Goal: Find specific fact: Find contact information

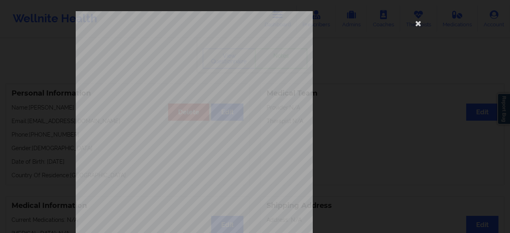
click at [415, 24] on icon at bounding box center [418, 23] width 13 height 13
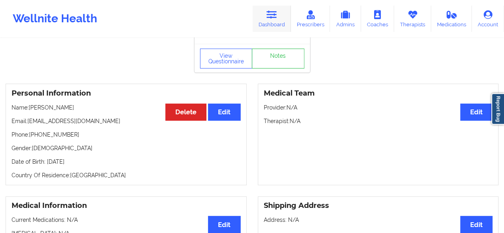
click at [278, 23] on link "Dashboard" at bounding box center [272, 19] width 38 height 26
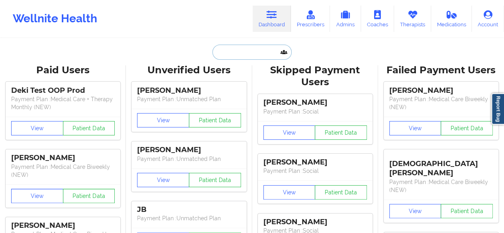
click at [264, 53] on input "text" at bounding box center [251, 52] width 79 height 15
paste input "[PERSON_NAME]"
type input "[PERSON_NAME]"
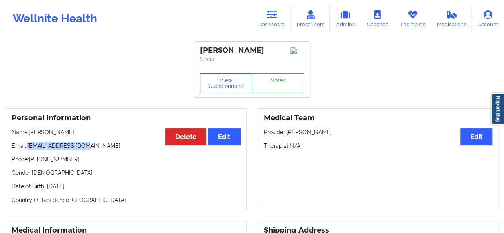
drag, startPoint x: 27, startPoint y: 150, endPoint x: 102, endPoint y: 147, distance: 75.3
click at [102, 147] on p "Email: [EMAIL_ADDRESS][DOMAIN_NAME]" at bounding box center [126, 146] width 229 height 8
copy p "[EMAIL_ADDRESS][DOMAIN_NAME]"
click at [282, 19] on link "Dashboard" at bounding box center [272, 19] width 38 height 26
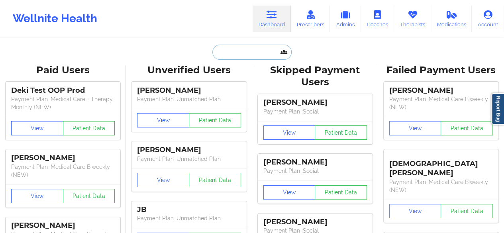
click at [249, 55] on input "text" at bounding box center [251, 52] width 79 height 15
paste input "[PERSON_NAME]"
type input "[PERSON_NAME]"
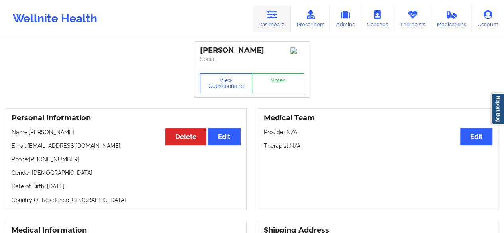
click at [284, 26] on link "Dashboard" at bounding box center [272, 19] width 38 height 26
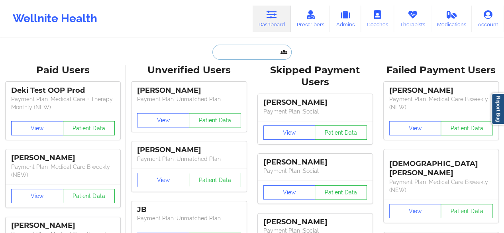
click at [237, 53] on input "text" at bounding box center [251, 52] width 79 height 15
paste input "REGEN B [PERSON_NAME]"
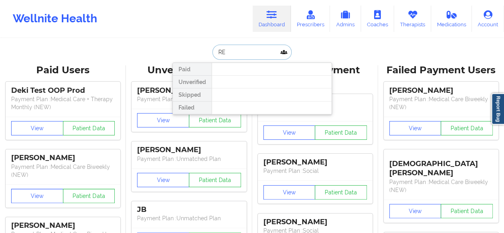
type input "R"
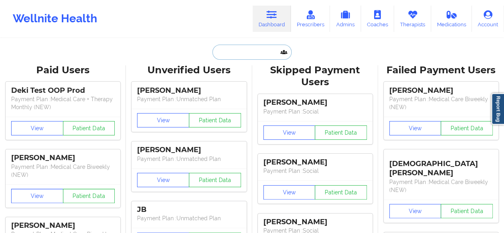
paste input "[PERSON_NAME]"
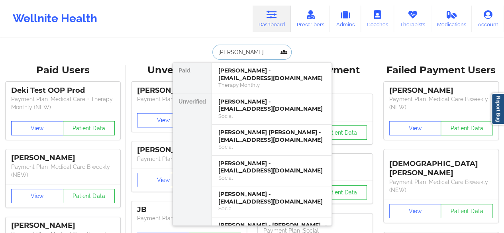
type input "[PERSON_NAME]"
click at [279, 98] on div "[PERSON_NAME] - [EMAIL_ADDRESS][DOMAIN_NAME]" at bounding box center [271, 105] width 107 height 15
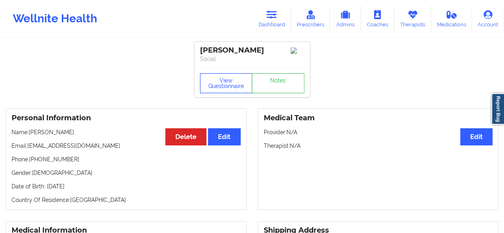
click at [235, 88] on button "View Questionnaire" at bounding box center [226, 83] width 53 height 20
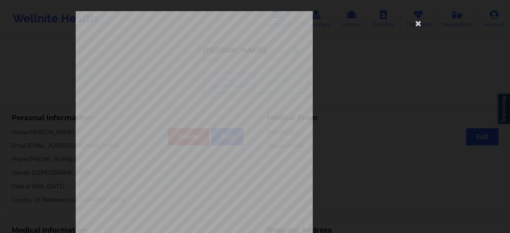
scroll to position [147, 0]
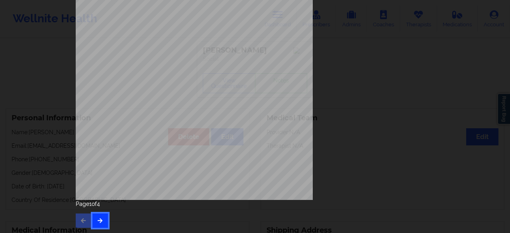
click at [93, 223] on button "button" at bounding box center [100, 220] width 16 height 14
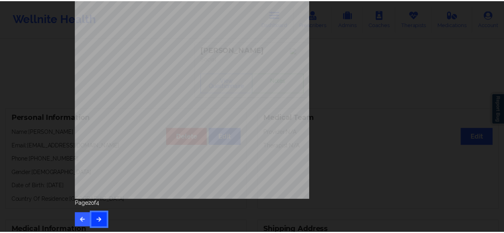
scroll to position [0, 0]
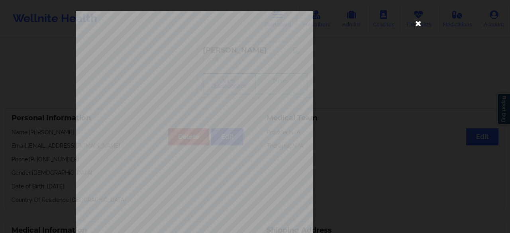
click at [417, 23] on icon at bounding box center [418, 23] width 13 height 13
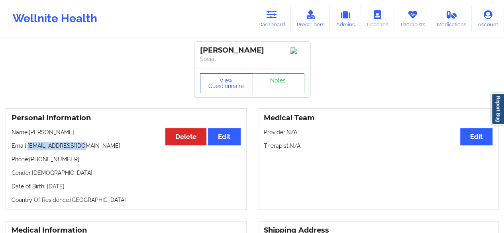
drag, startPoint x: 28, startPoint y: 148, endPoint x: 109, endPoint y: 151, distance: 81.3
click at [109, 150] on p "Email: [EMAIL_ADDRESS][DOMAIN_NAME]" at bounding box center [126, 146] width 229 height 8
copy p "[EMAIL_ADDRESS][DOMAIN_NAME]"
click at [276, 14] on icon at bounding box center [271, 14] width 10 height 9
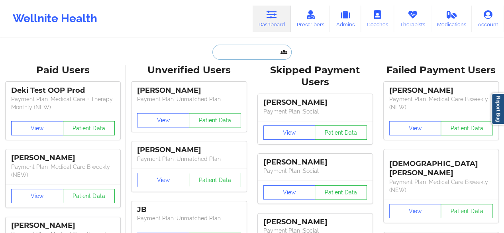
click at [241, 56] on input "text" at bounding box center [251, 52] width 79 height 15
paste input "[PERSON_NAME]"
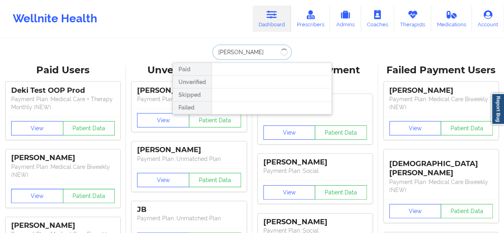
type input "[PERSON_NAME]"
